Goal: Transaction & Acquisition: Book appointment/travel/reservation

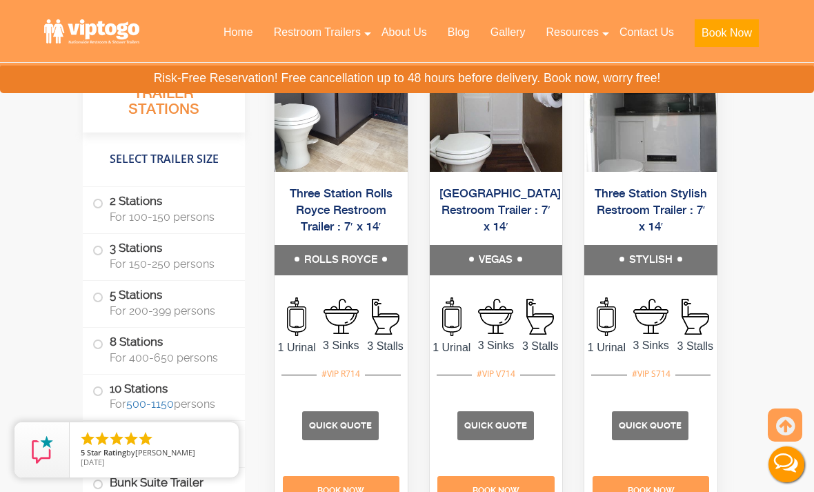
scroll to position [2685, 0]
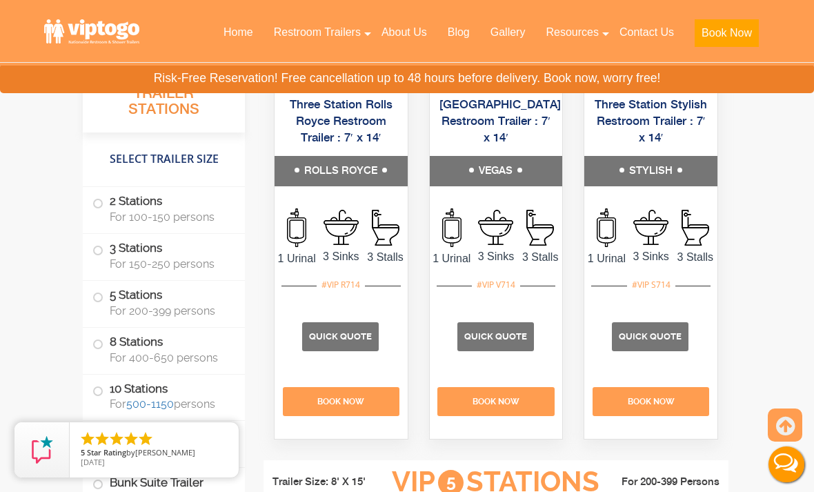
click at [505, 342] on span "Quick Quote" at bounding box center [496, 336] width 63 height 10
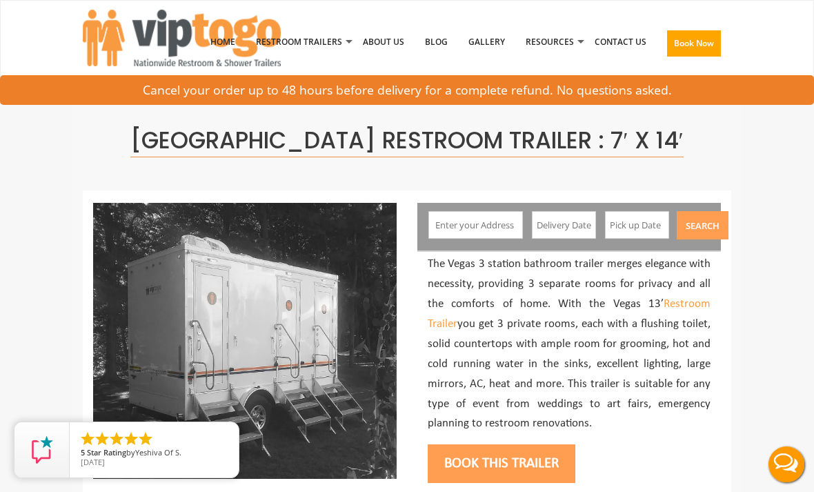
click at [507, 220] on input "text" at bounding box center [476, 225] width 94 height 28
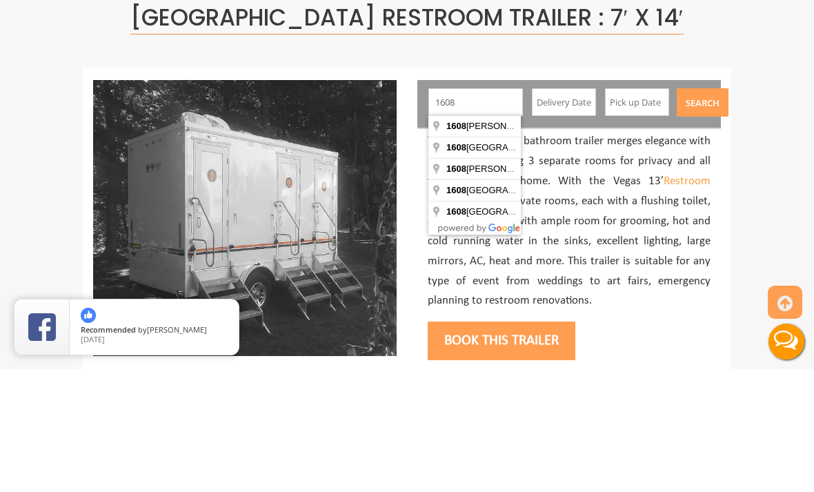
type input "1608 Adams Avenue, Dunmore, PA, USA"
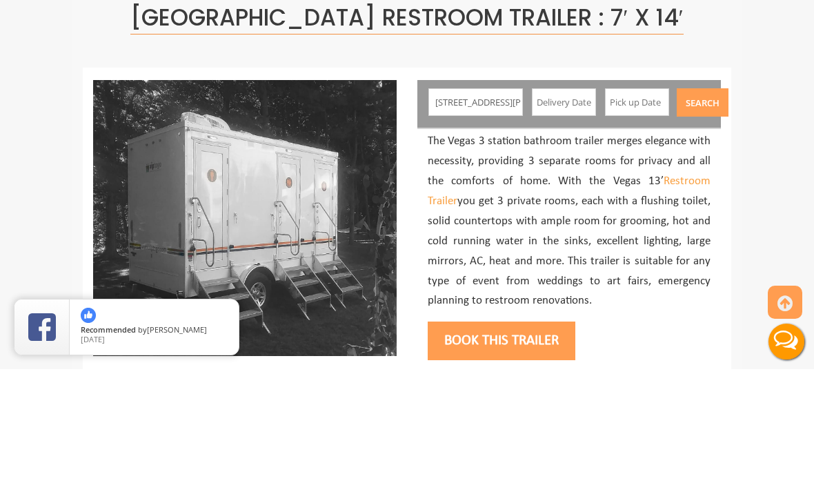
scroll to position [123, 0]
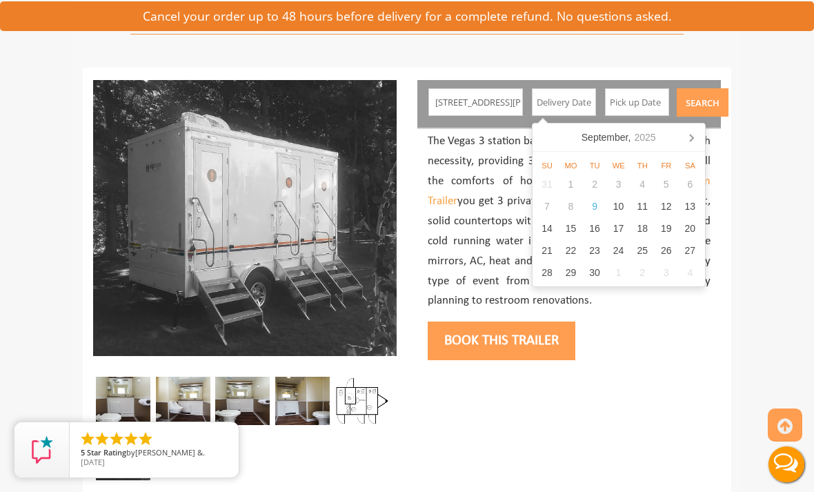
click at [690, 133] on icon at bounding box center [692, 137] width 22 height 22
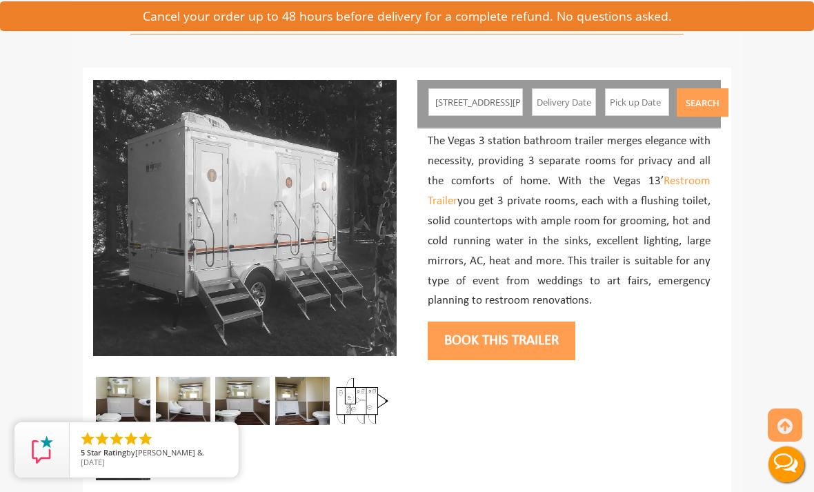
click at [585, 106] on input "text" at bounding box center [564, 102] width 65 height 28
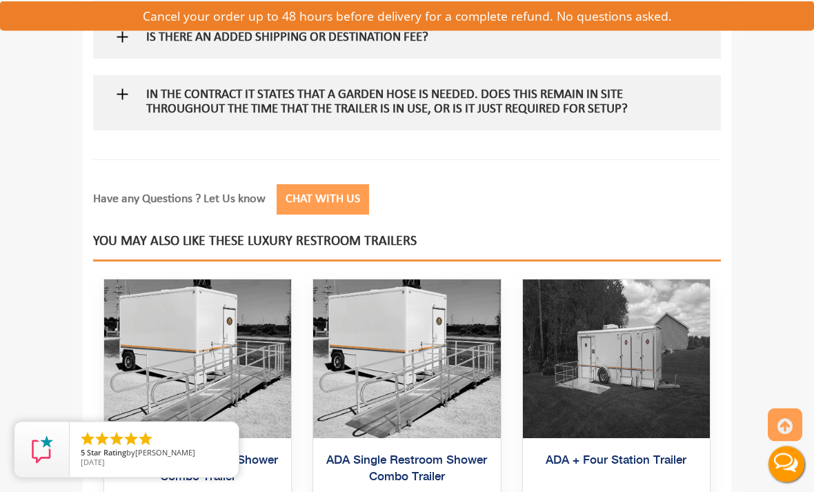
scroll to position [1856, 0]
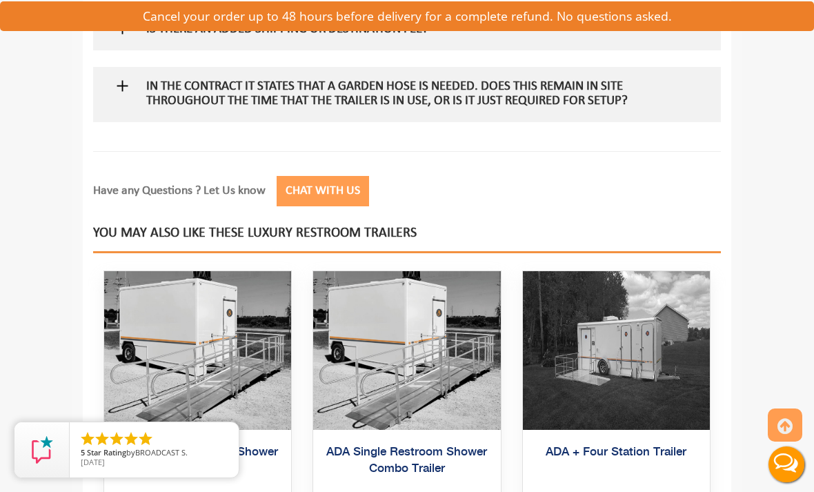
click at [346, 179] on button "Chat with Us" at bounding box center [323, 191] width 92 height 31
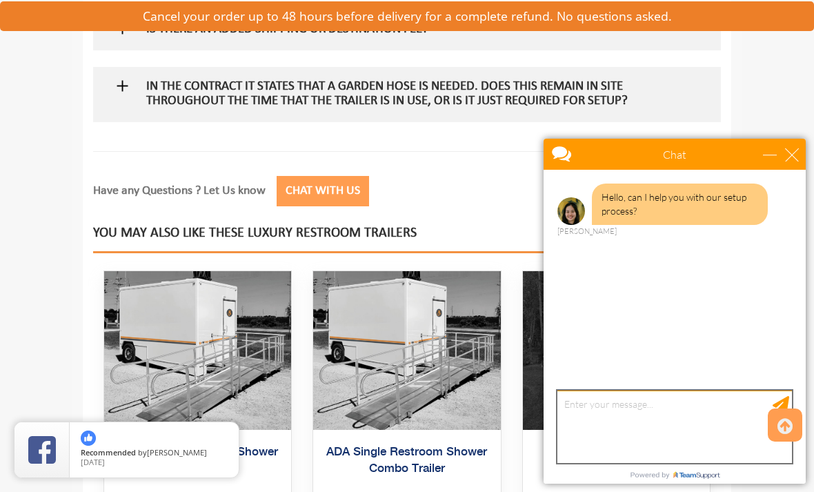
click at [641, 411] on textarea "type your message" at bounding box center [675, 427] width 235 height 72
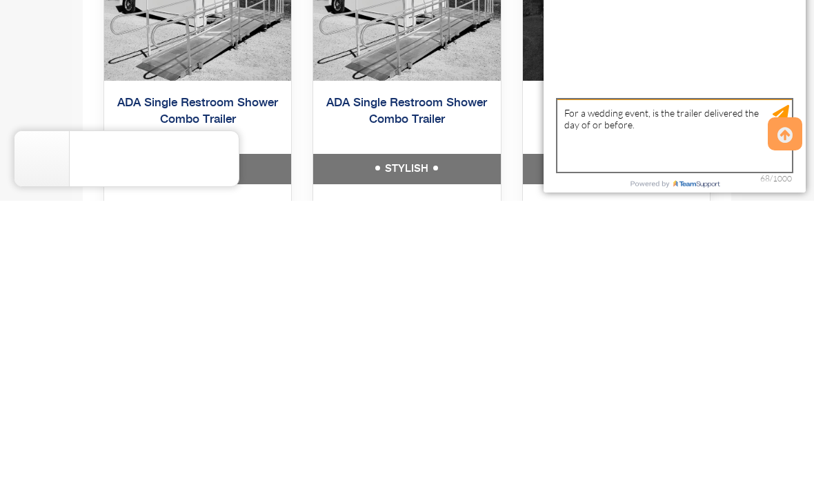
type textarea "For a wedding event, is the trailer delivered the day of or before."
click at [793, 410] on icon at bounding box center [785, 426] width 15 height 33
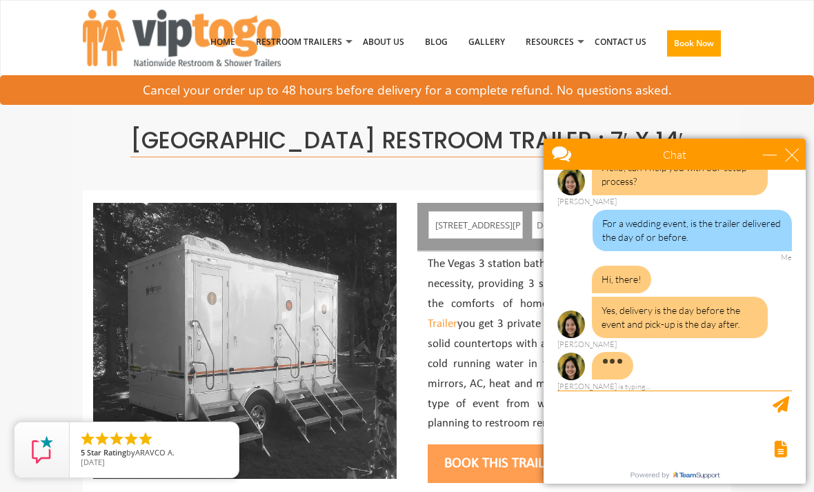
scroll to position [46, 0]
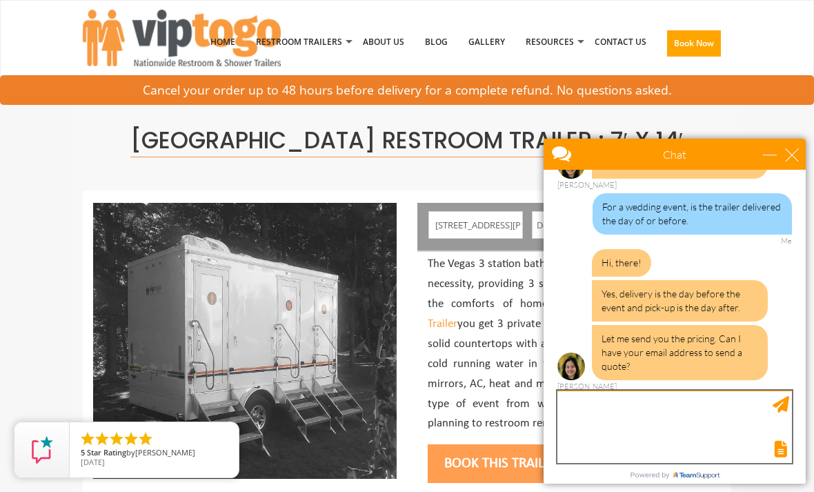
click at [692, 434] on textarea "type your message" at bounding box center [675, 427] width 235 height 72
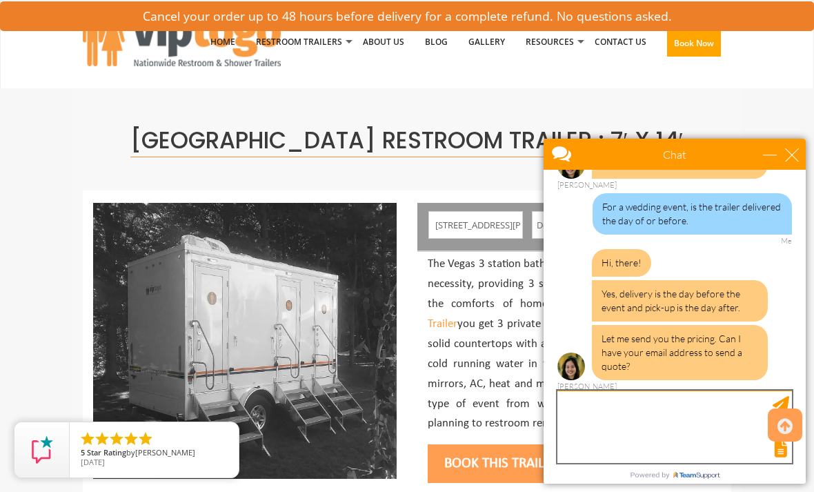
scroll to position [58, 0]
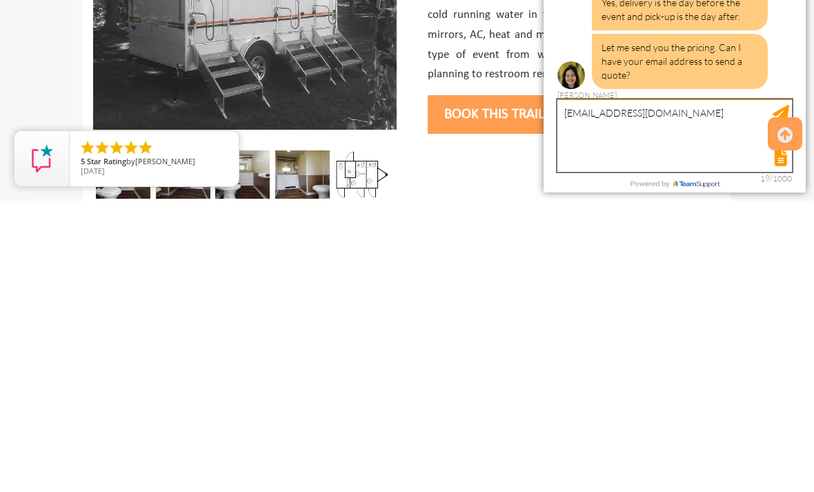
type textarea "mmclark08@yahoo.com"
click at [781, 410] on icon at bounding box center [785, 426] width 15 height 33
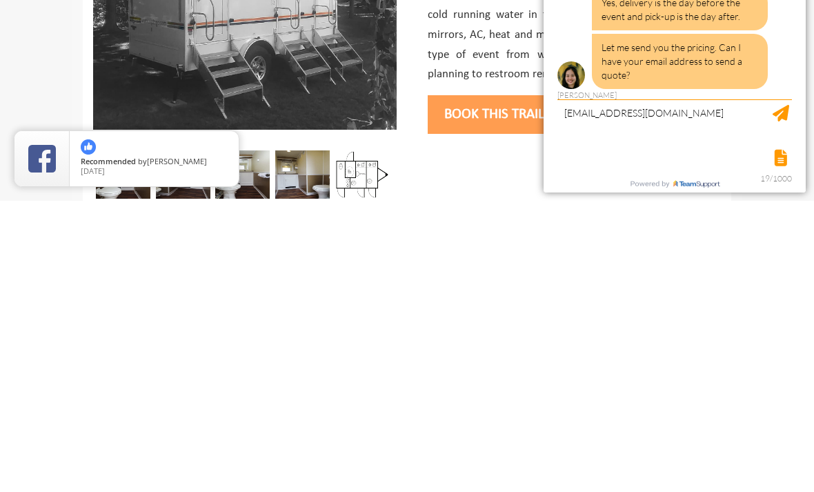
click at [782, 47] on div "Hi, there! Yes, delivery is the day before the event and pick-up is the day aft…" at bounding box center [675, 29] width 235 height 142
click at [772, 53] on div "Hi, there! Yes, delivery is the day before the event and pick-up is the day aft…" at bounding box center [675, 29] width 235 height 142
click at [769, 58] on div "Hi, there! Yes, delivery is the day before the event and pick-up is the day aft…" at bounding box center [675, 29] width 235 height 142
click at [784, 52] on div "Hi, there! Yes, delivery is the day before the event and pick-up is the day aft…" at bounding box center [675, 29] width 235 height 142
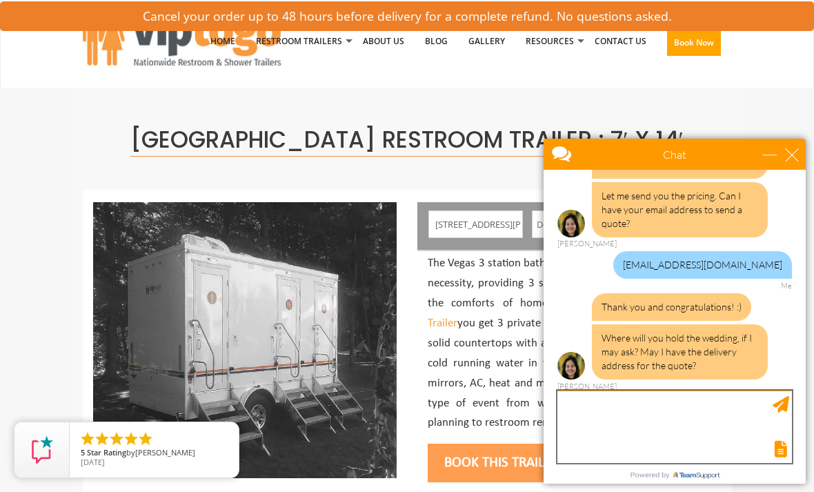
scroll to position [231, 0]
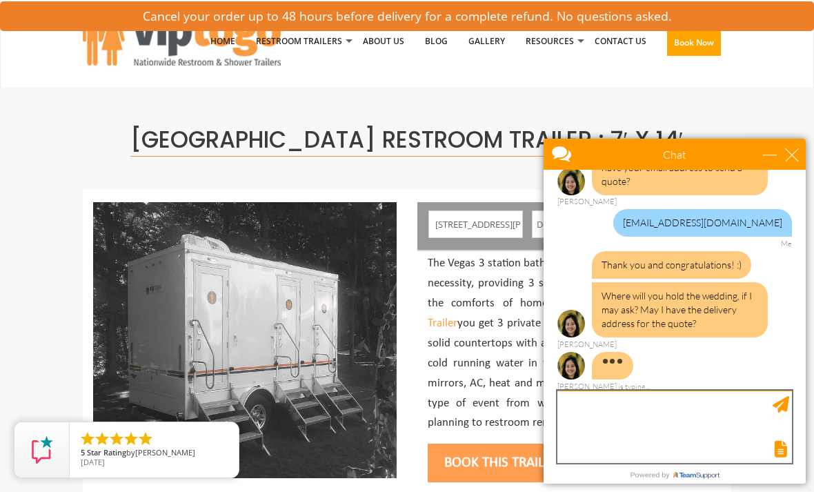
click at [642, 411] on textarea "type your message" at bounding box center [675, 427] width 235 height 72
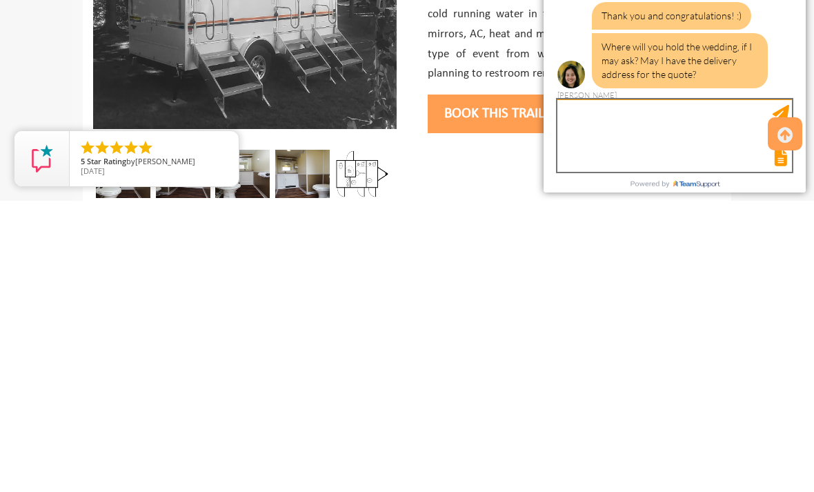
scroll to position [189, 0]
type textarea "Dunmore, PA 18509 for October 17, 2025"
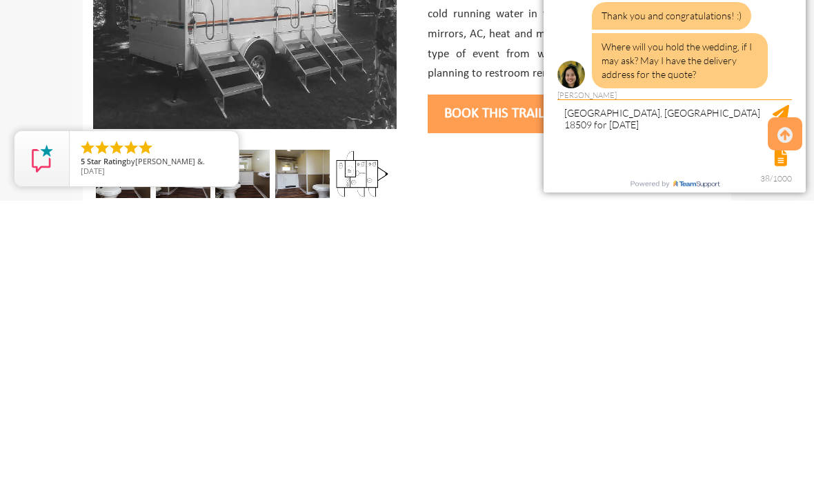
click at [746, 157] on div at bounding box center [673, 156] width 237 height 19
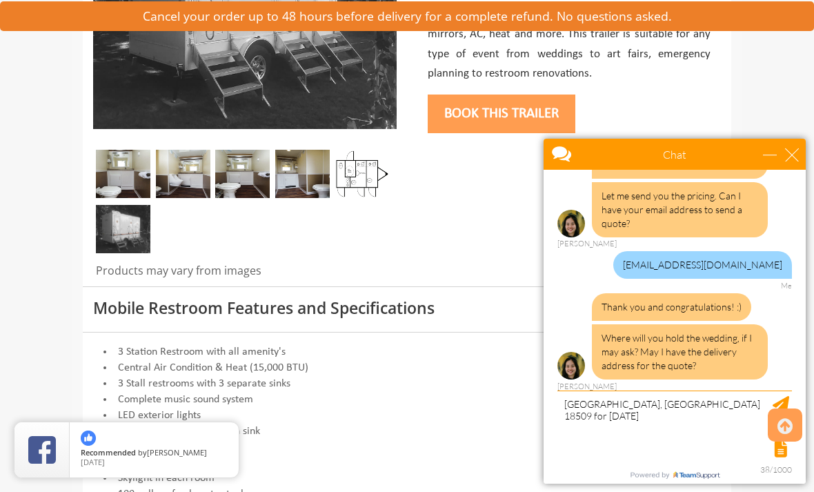
click at [790, 443] on icon at bounding box center [785, 426] width 15 height 33
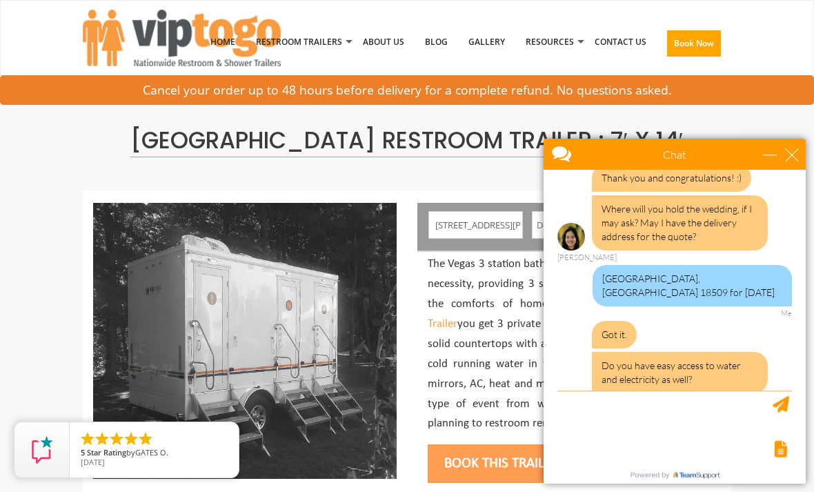
scroll to position [363, 0]
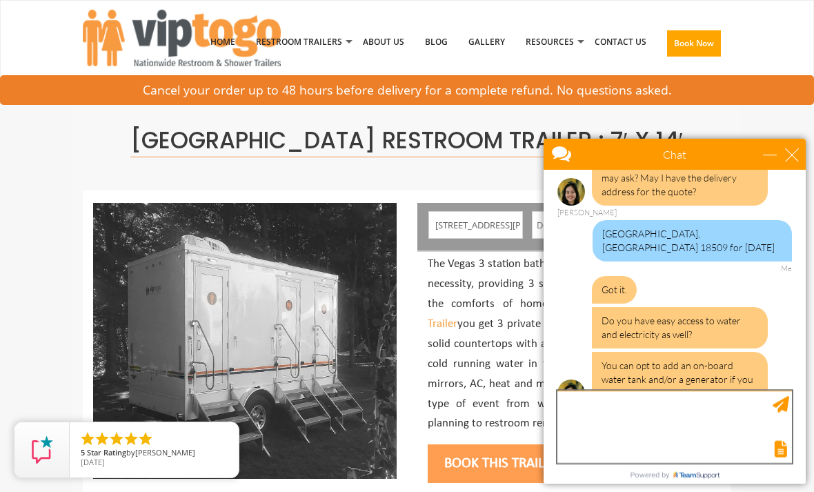
click at [652, 438] on textarea "type your message" at bounding box center [675, 427] width 235 height 72
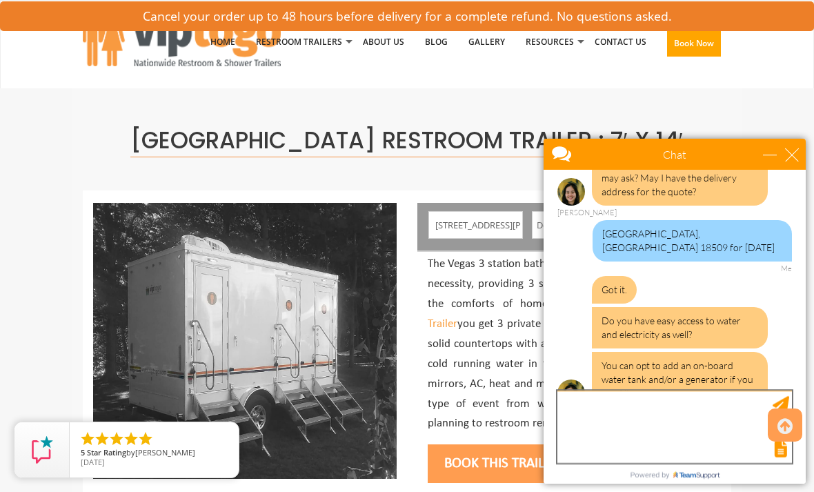
scroll to position [58, 0]
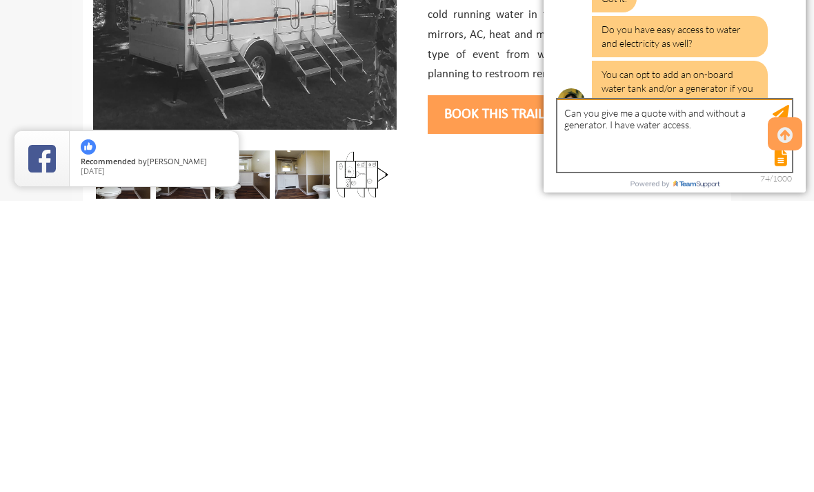
type textarea "Can you give me a quote with and without a generator. I have water access."
click at [783, 410] on icon at bounding box center [785, 426] width 15 height 33
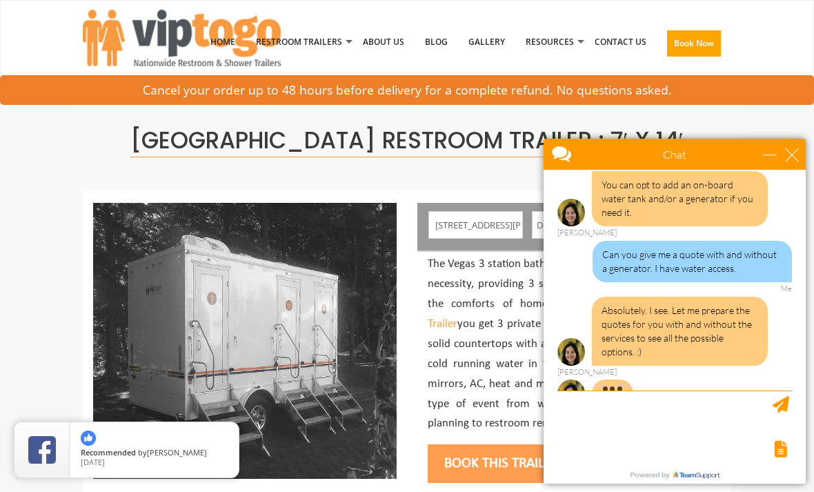
scroll to position [547, 0]
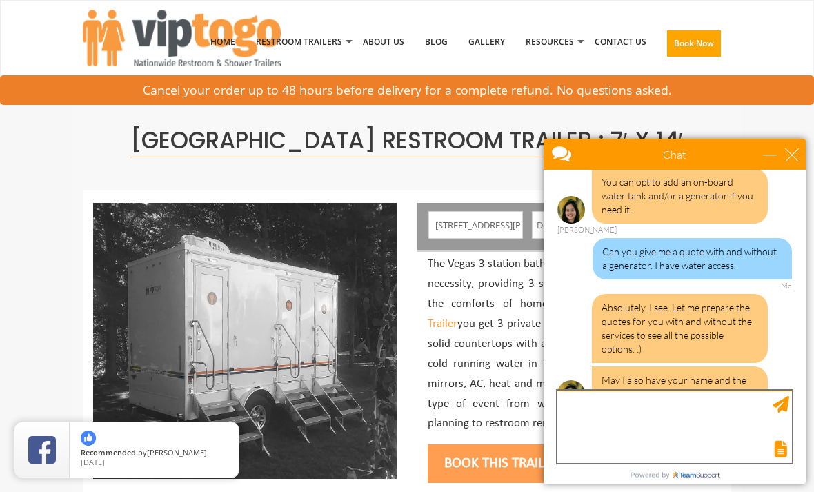
click at [651, 437] on textarea "type your message" at bounding box center [675, 427] width 235 height 72
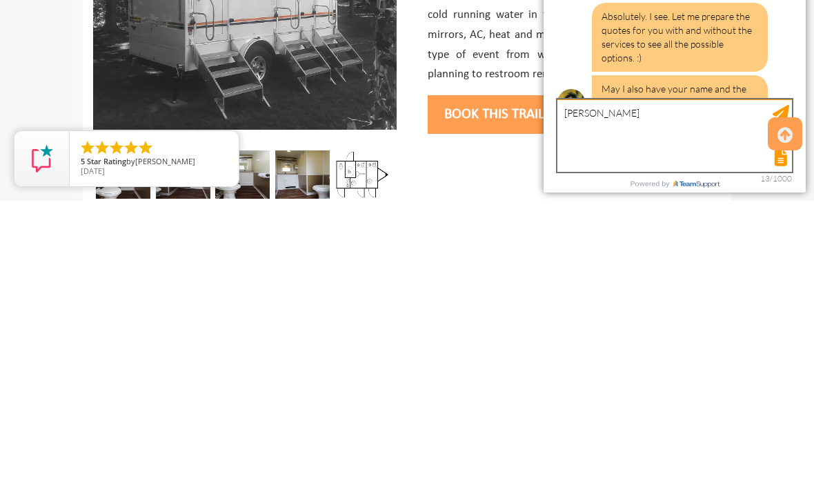
type textarea "Margaret Clark"
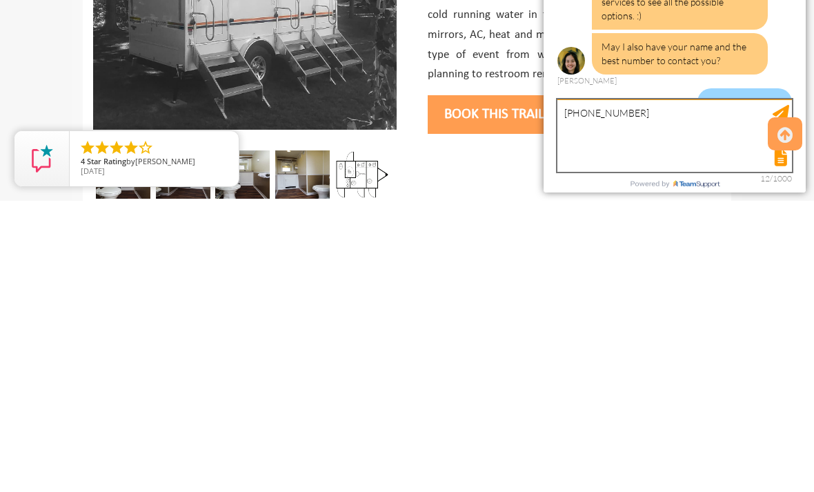
type textarea "570-815-1354"
click at [782, 410] on icon at bounding box center [785, 426] width 15 height 33
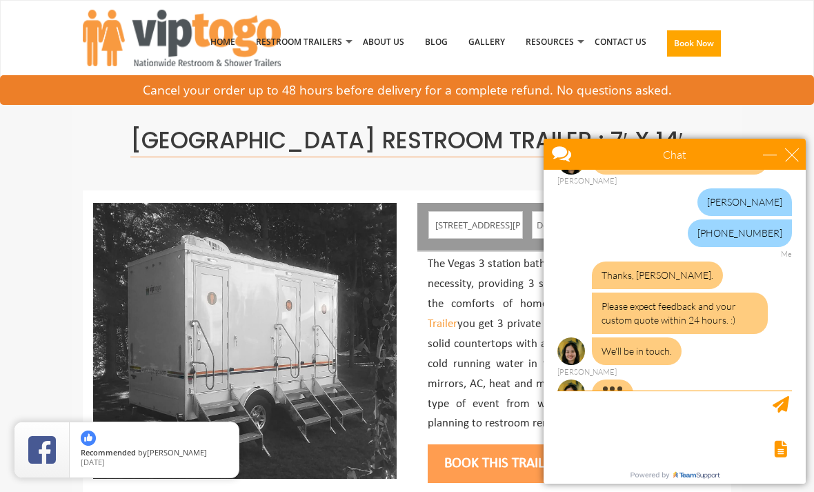
scroll to position [738, 0]
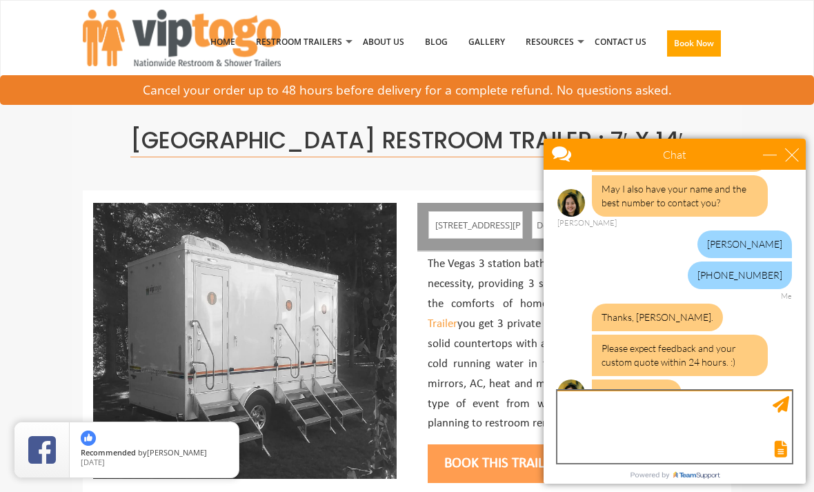
click at [632, 438] on textarea "type your message" at bounding box center [675, 427] width 235 height 72
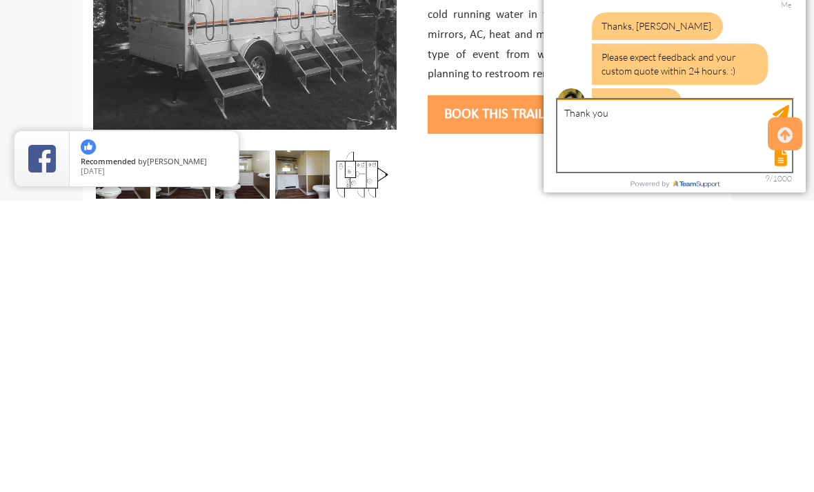
type textarea "Thank you"
click at [789, 410] on icon at bounding box center [785, 426] width 15 height 33
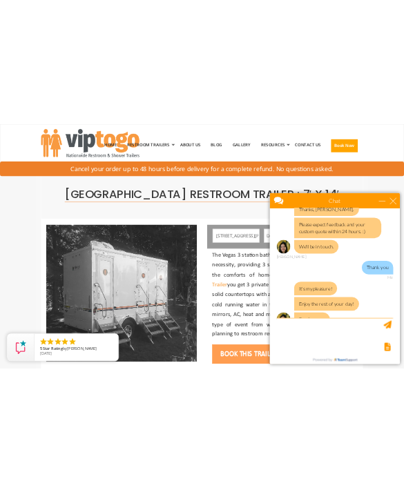
scroll to position [1005, 0]
